Goal: Navigation & Orientation: Find specific page/section

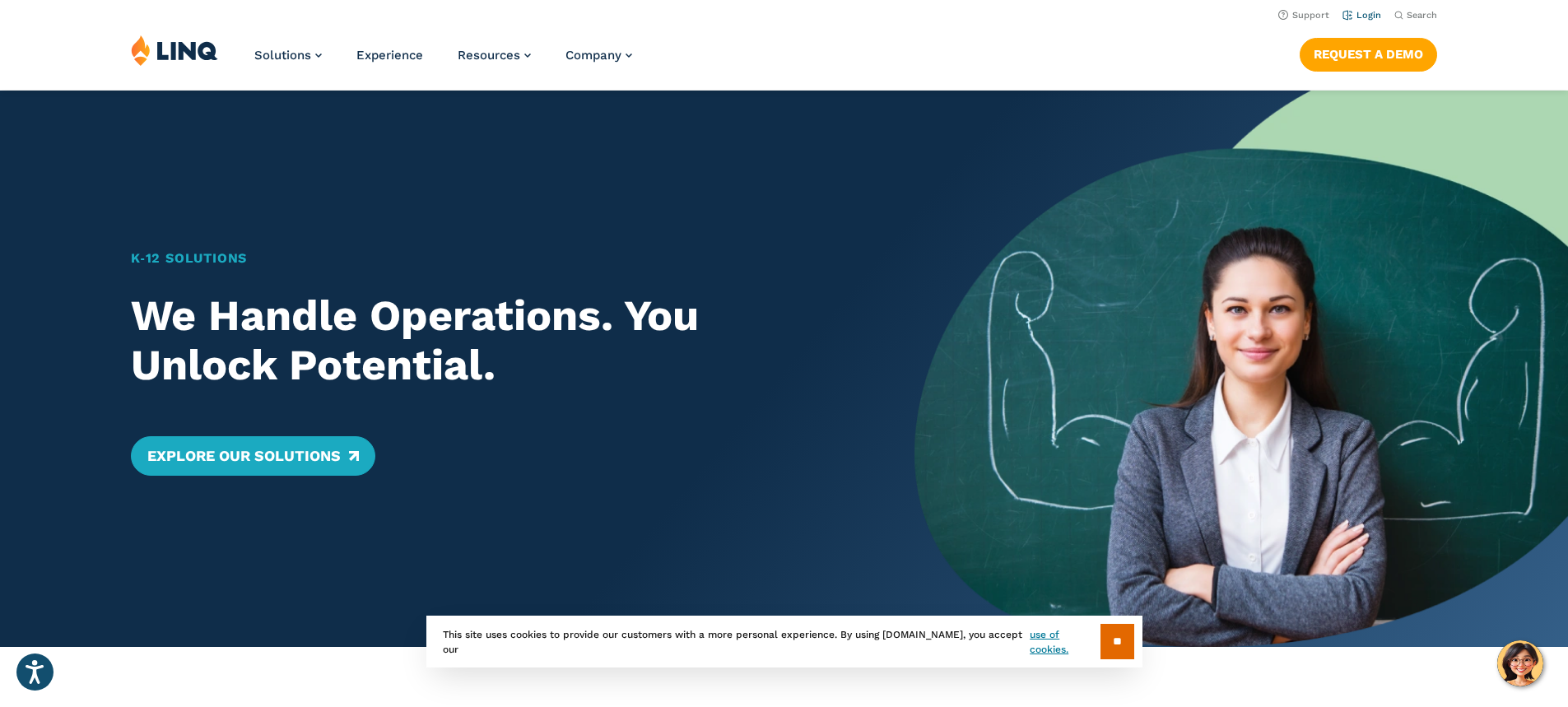
click at [1361, 16] on link "Login" at bounding box center [1362, 15] width 39 height 11
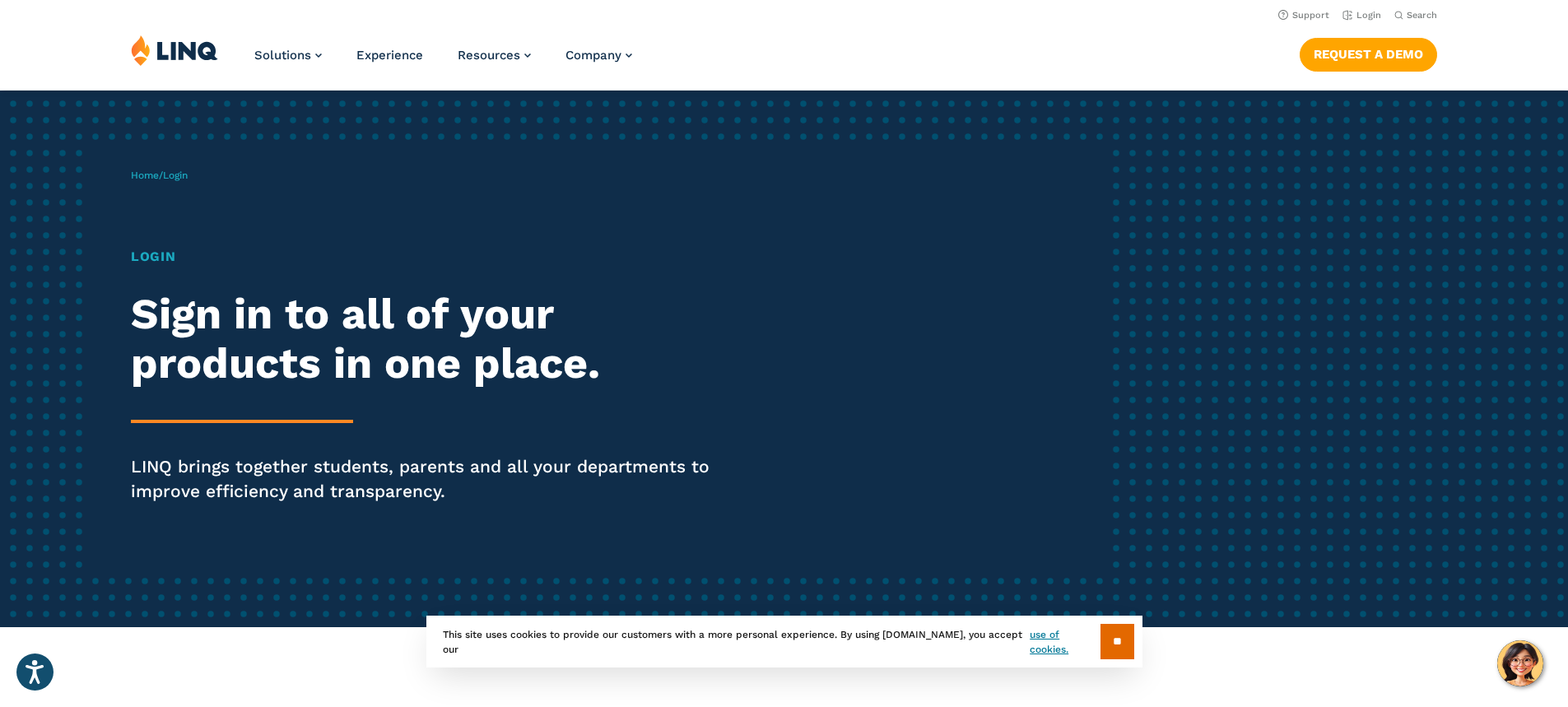
click at [162, 258] on h1 "Login" at bounding box center [433, 256] width 604 height 19
click at [202, 319] on h2 "Sign in to all of your products in one place." at bounding box center [433, 339] width 604 height 99
click at [182, 176] on span "Login" at bounding box center [175, 176] width 24 height 12
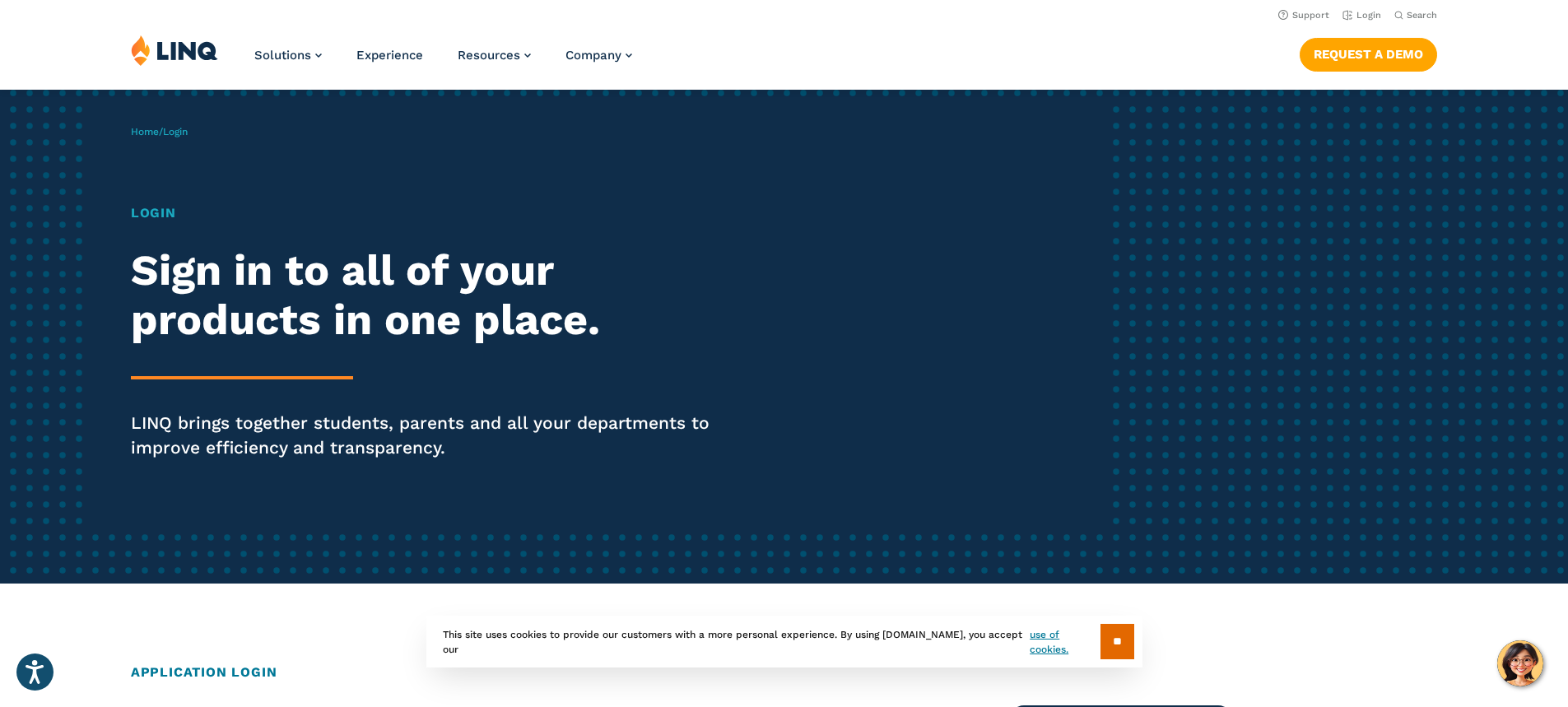
scroll to position [83, 0]
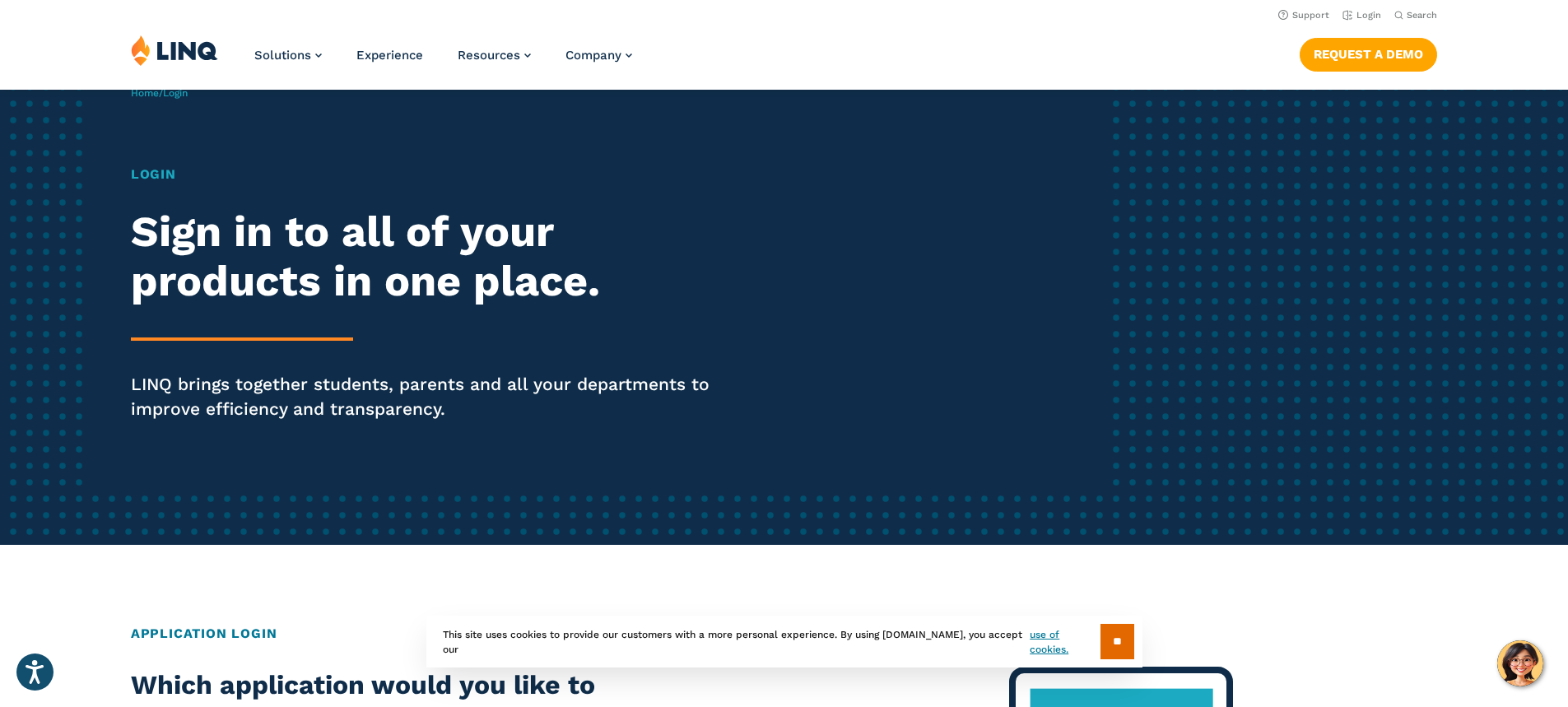
click at [163, 181] on h1 "Login" at bounding box center [433, 175] width 604 height 19
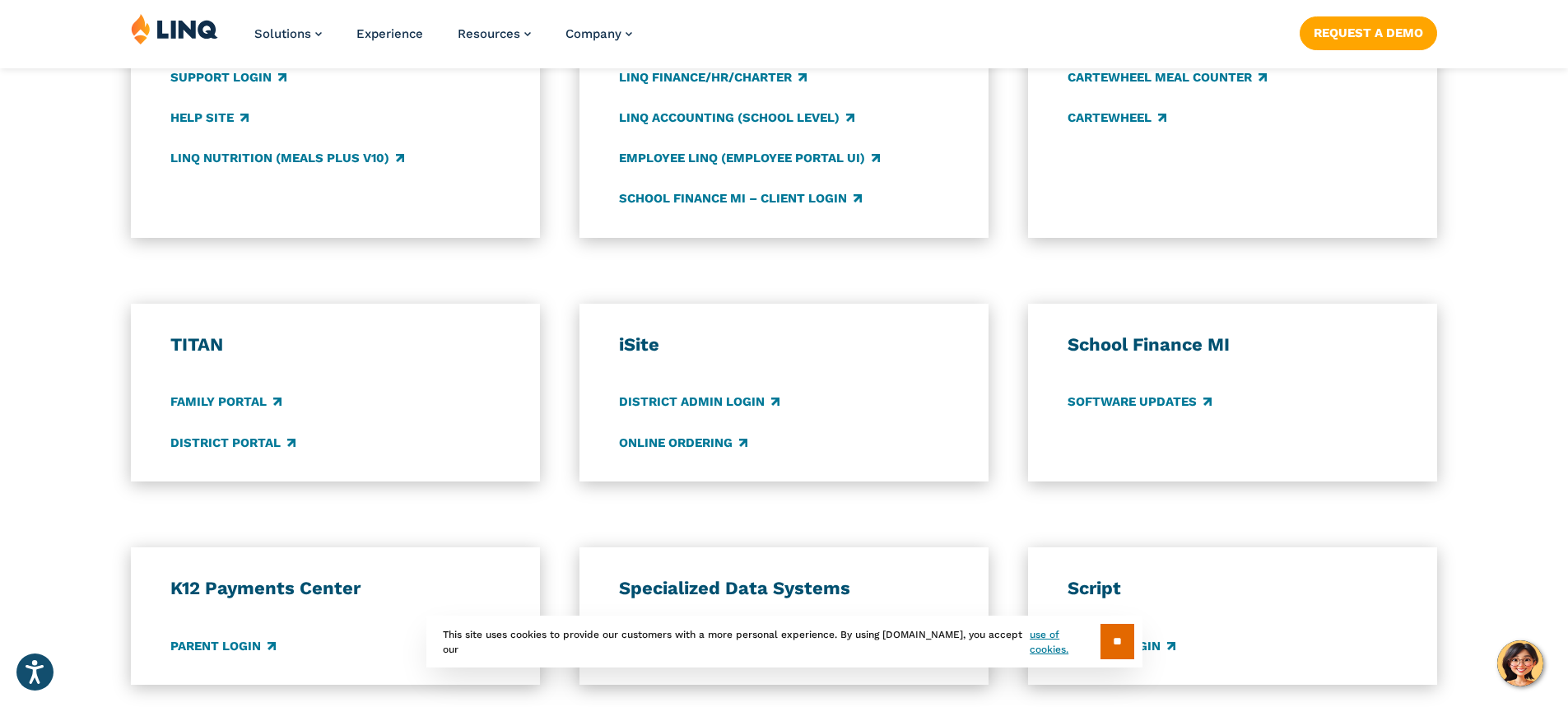
scroll to position [1097, 0]
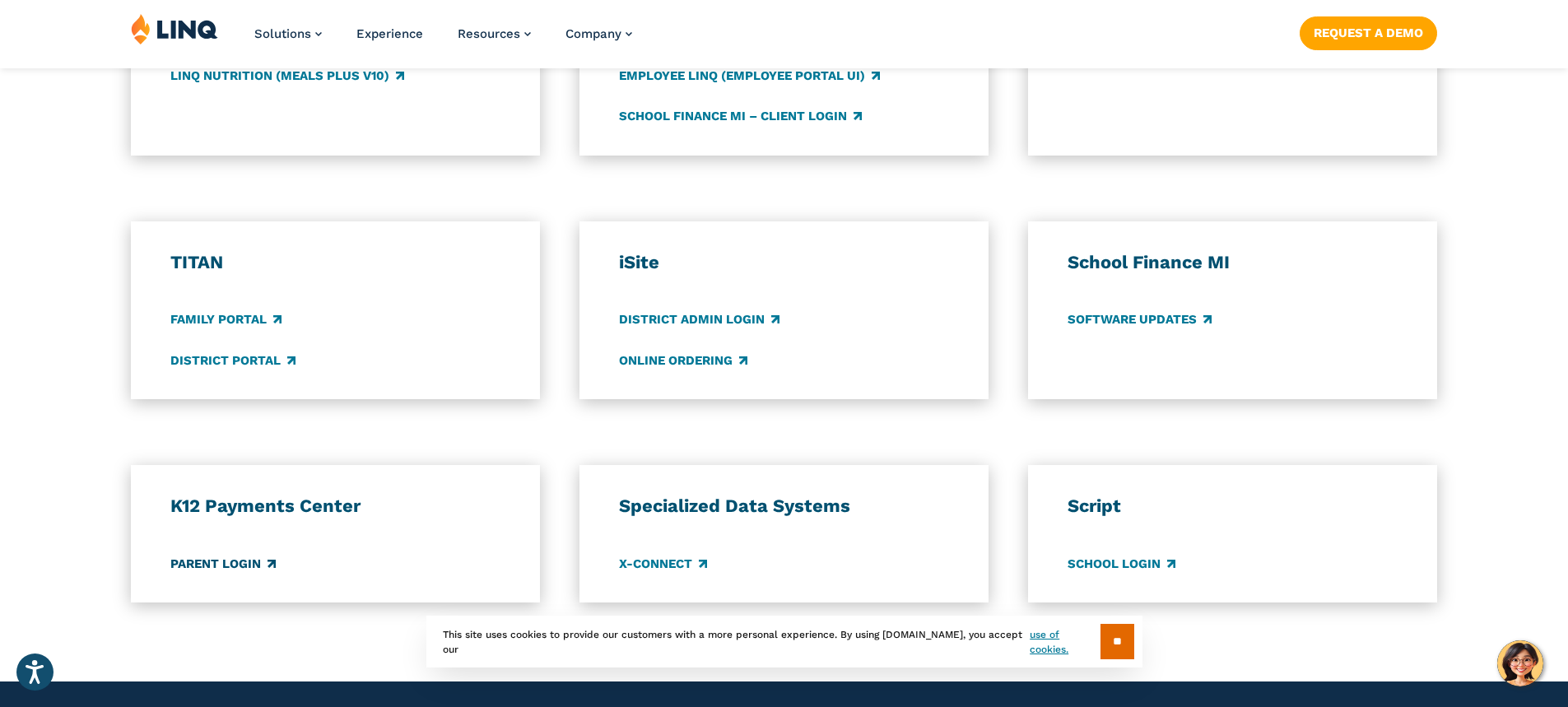
click at [217, 566] on link "Parent Login" at bounding box center [223, 564] width 106 height 18
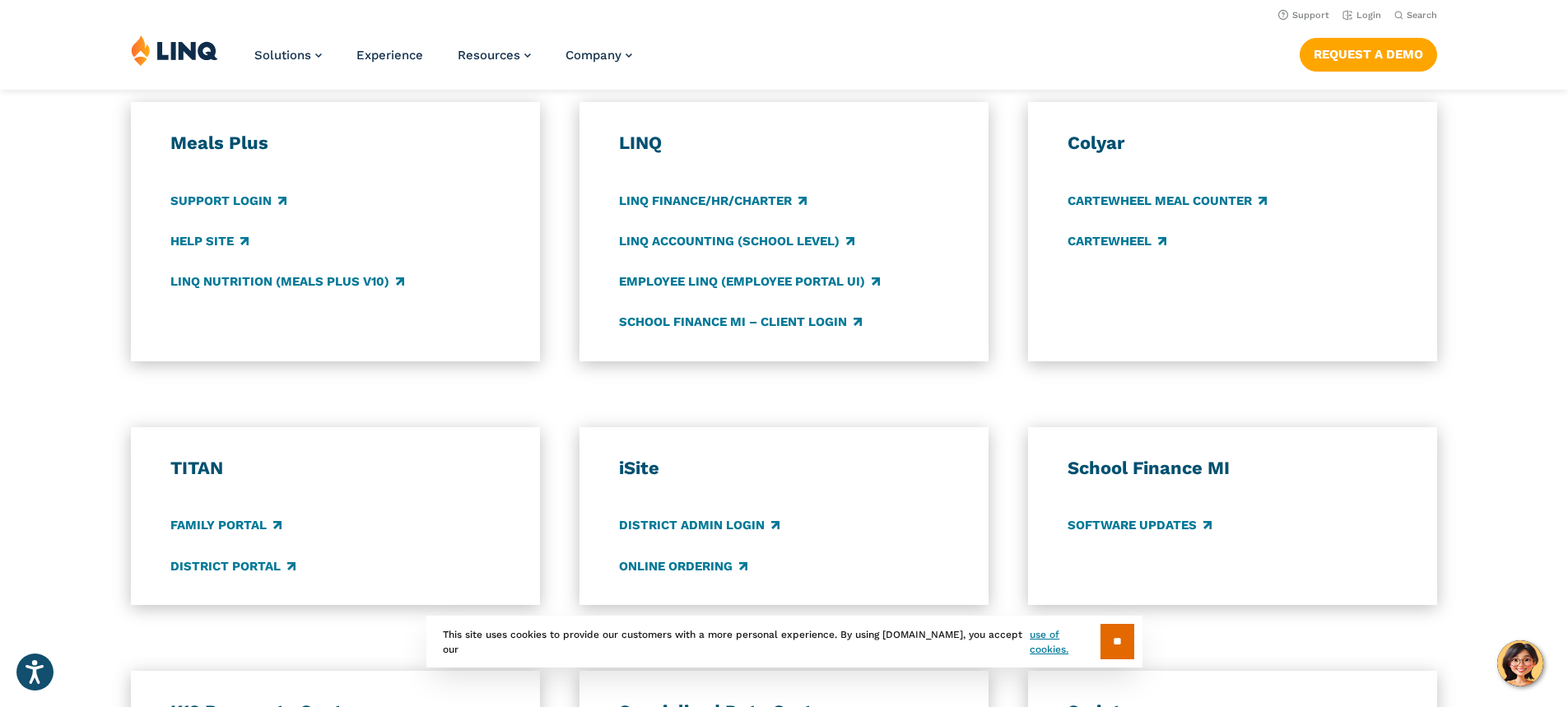
scroll to position [850, 0]
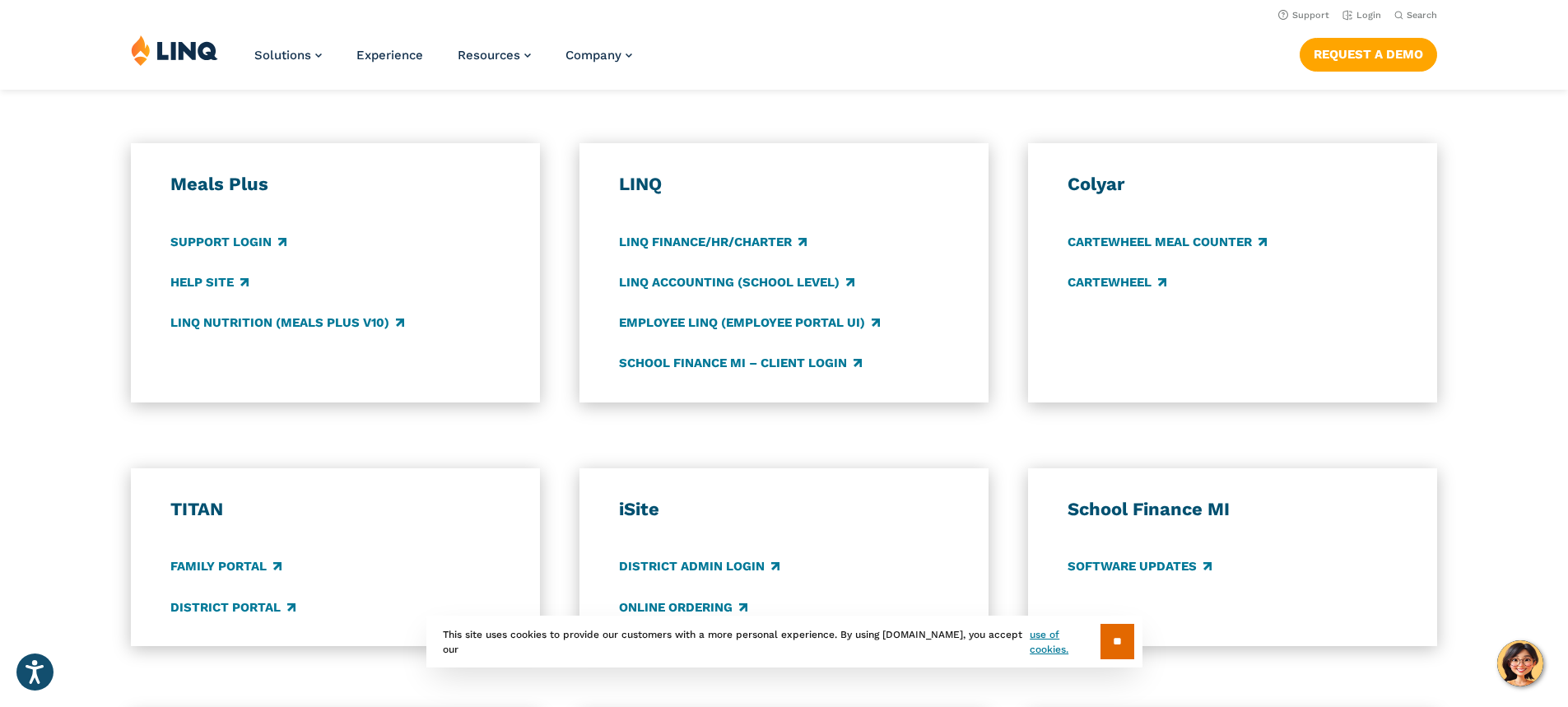
click at [133, 50] on img at bounding box center [175, 50] width 87 height 31
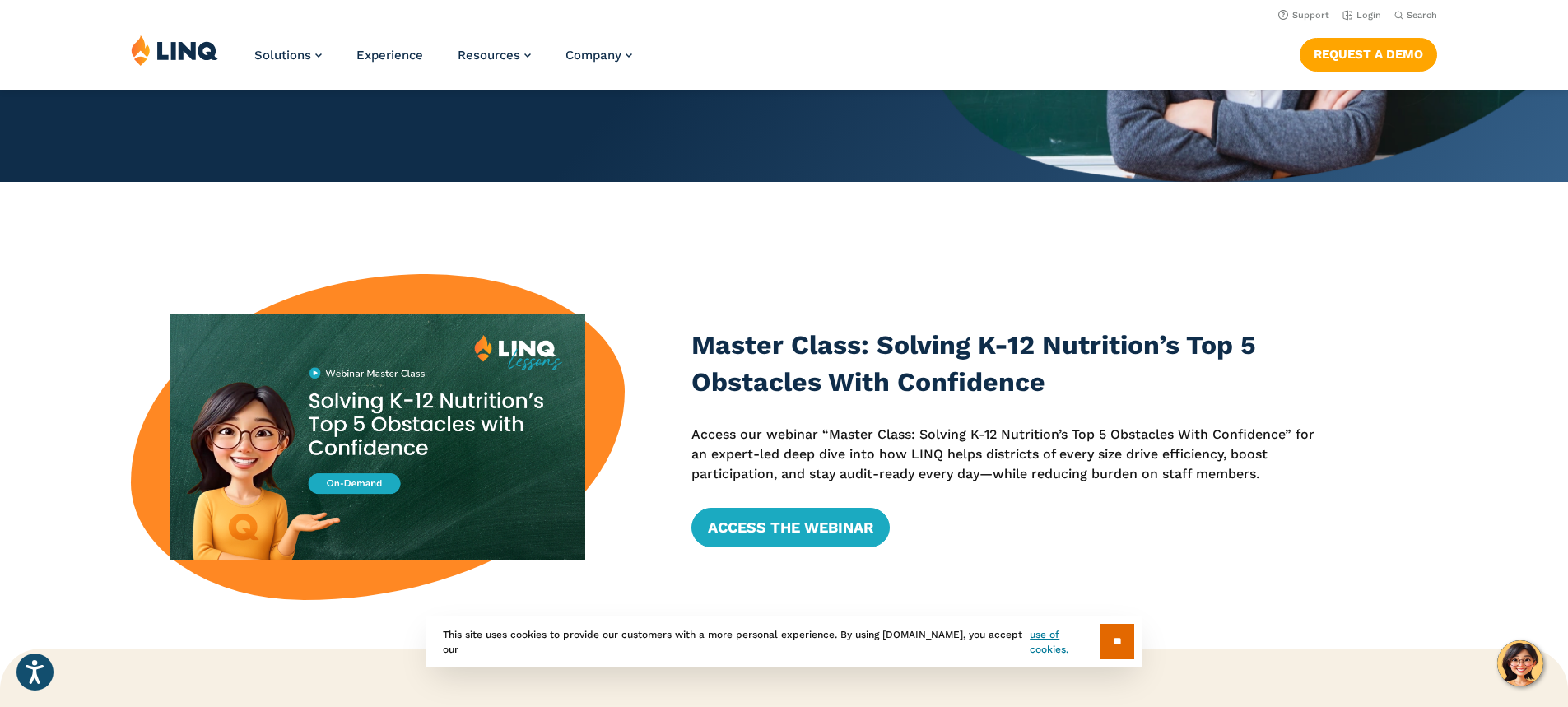
scroll to position [329, 0]
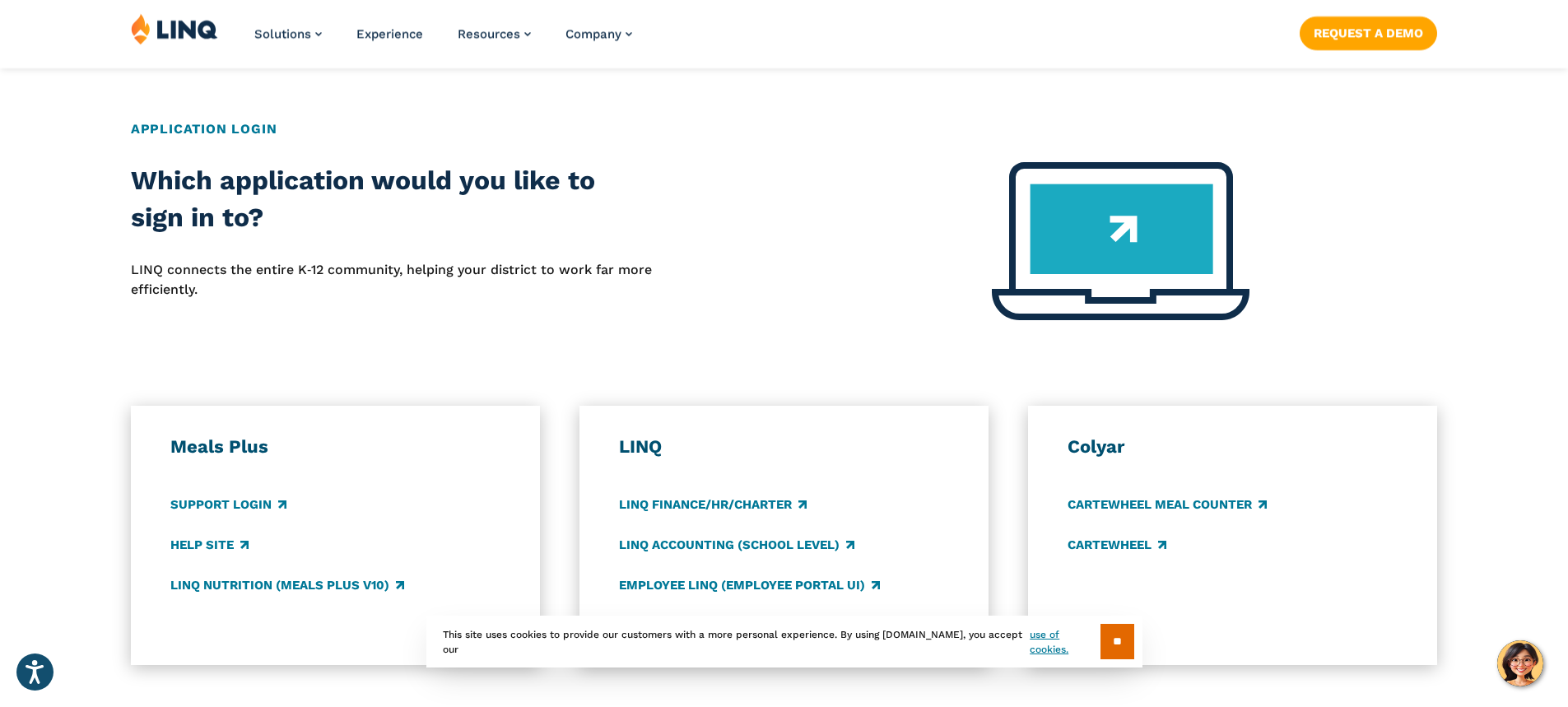
scroll to position [741, 0]
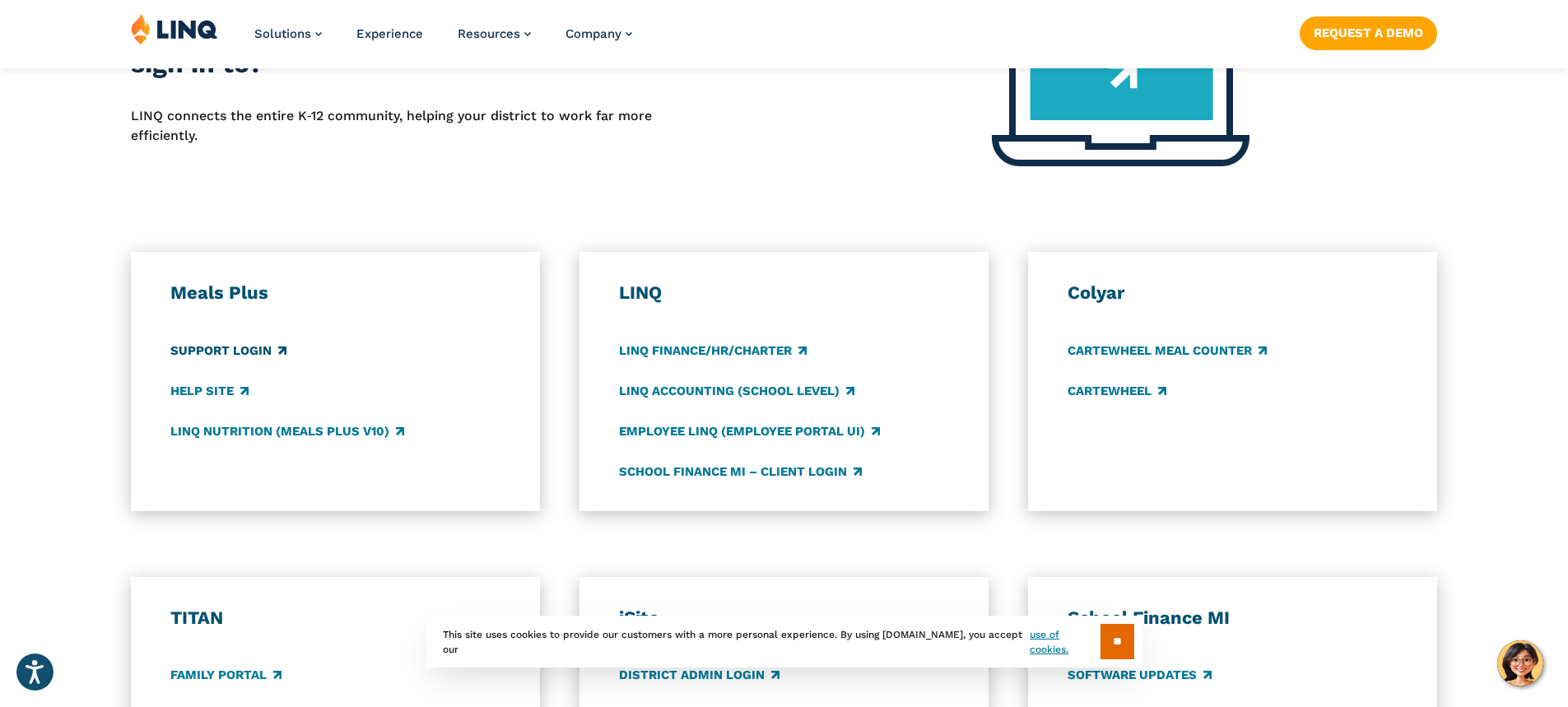
click at [234, 348] on link "Support Login" at bounding box center [229, 351] width 117 height 18
